Goal: Information Seeking & Learning: Learn about a topic

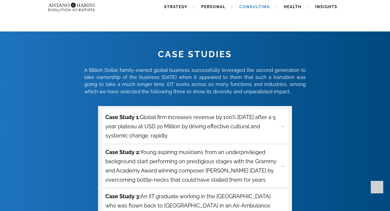
scroll to position [1868, 0]
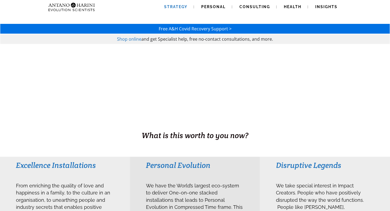
click at [182, 5] on span "Strategy" at bounding box center [175, 7] width 23 height 4
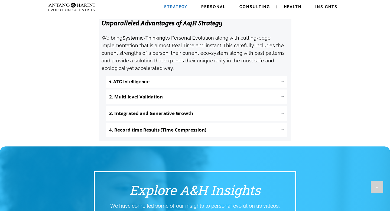
scroll to position [586, 0]
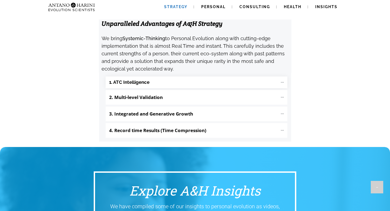
click at [273, 76] on "1. ATC Intelligence" at bounding box center [197, 82] width 182 height 12
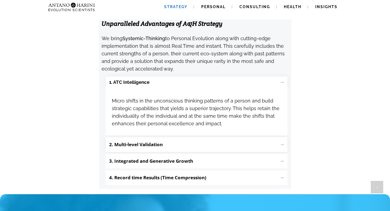
click at [220, 140] on p "2. Multi-level Validation" at bounding box center [193, 144] width 169 height 9
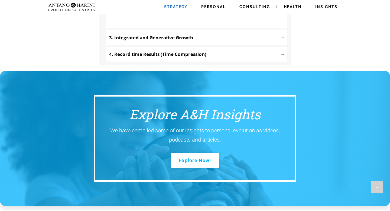
scroll to position [801, 0]
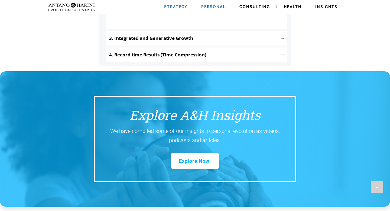
click at [217, 7] on span "Personal" at bounding box center [213, 7] width 24 height 4
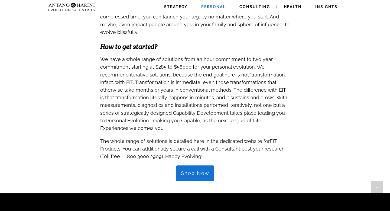
scroll to position [508, 0]
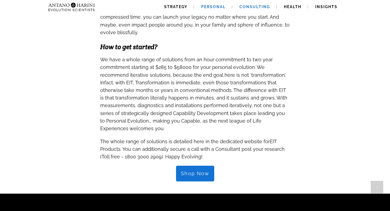
click at [254, 7] on span "Consulting" at bounding box center [255, 7] width 31 height 4
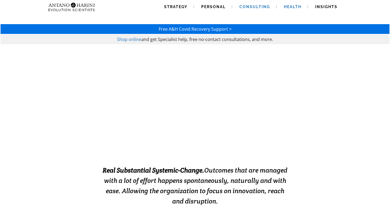
click at [291, 9] on span "Health" at bounding box center [293, 7] width 18 height 4
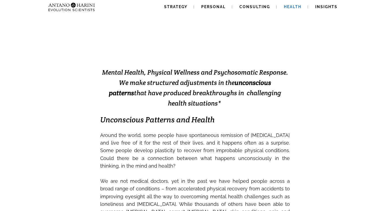
scroll to position [66, 0]
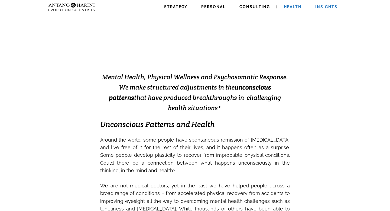
click at [326, 6] on span "Insights" at bounding box center [326, 7] width 22 height 4
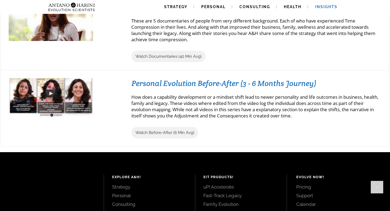
scroll to position [593, 0]
